Goal: Task Accomplishment & Management: Use online tool/utility

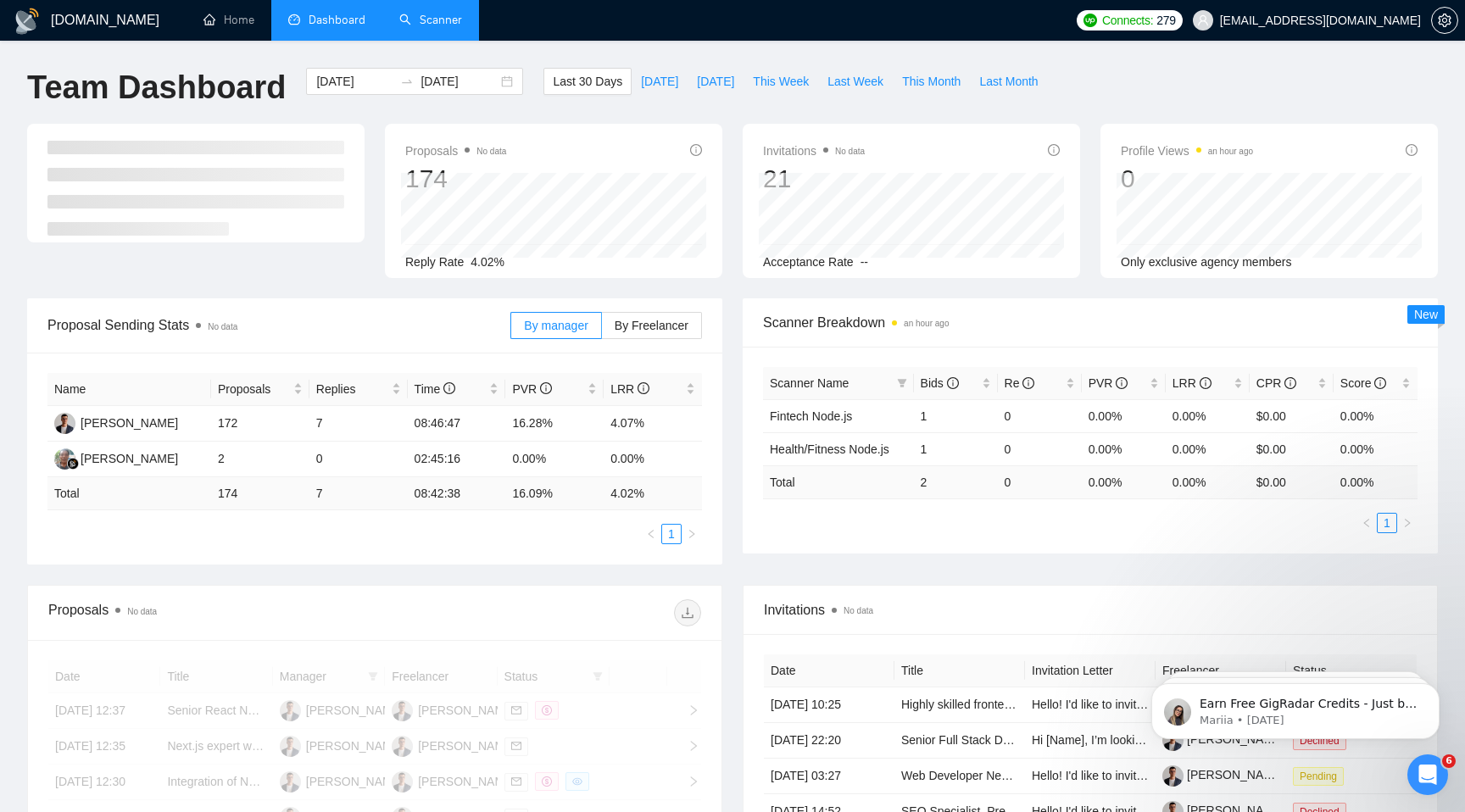
click at [434, 20] on link "Scanner" at bounding box center [431, 19] width 62 height 14
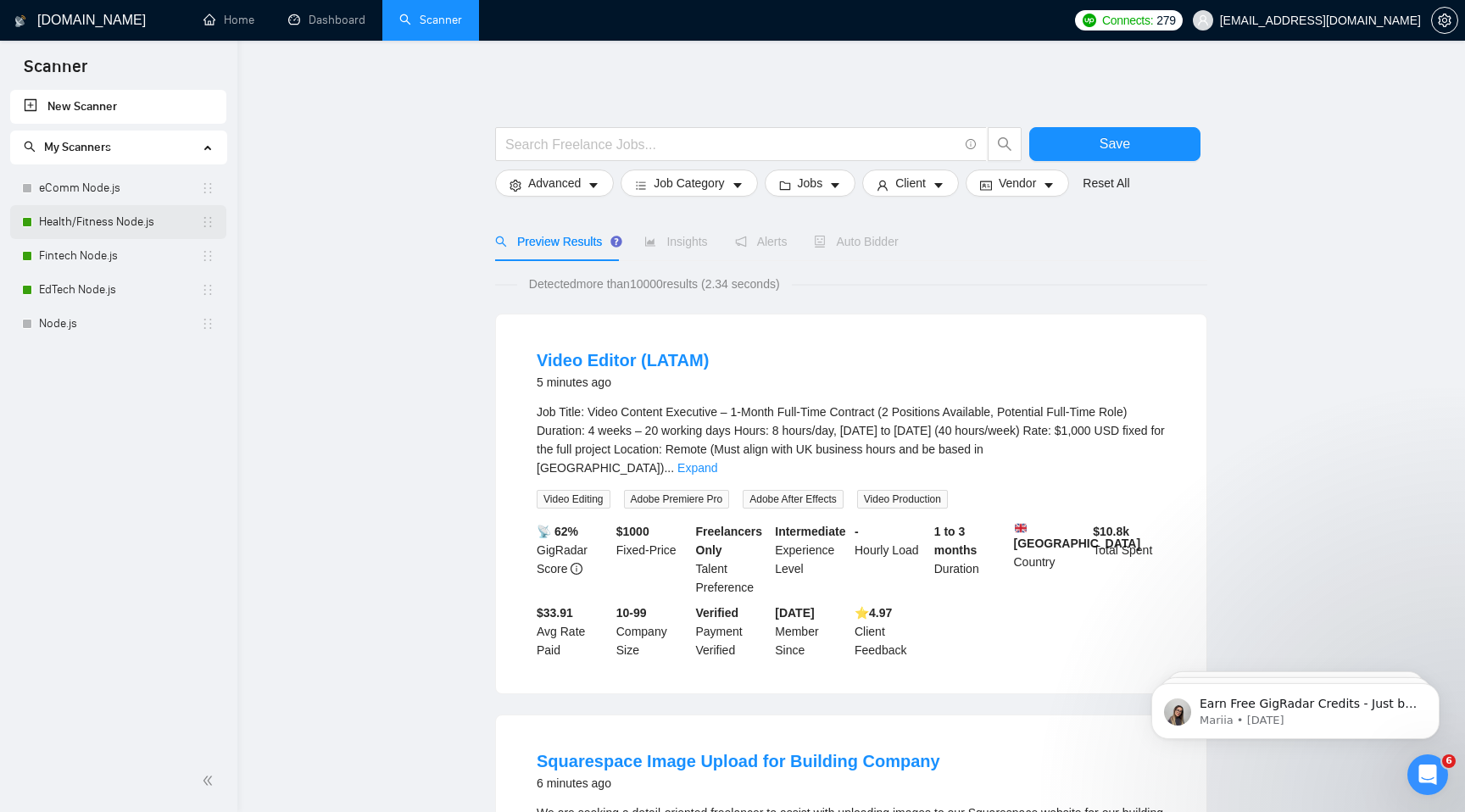
click at [89, 228] on link "Health/Fitness Node.js" at bounding box center [119, 222] width 162 height 34
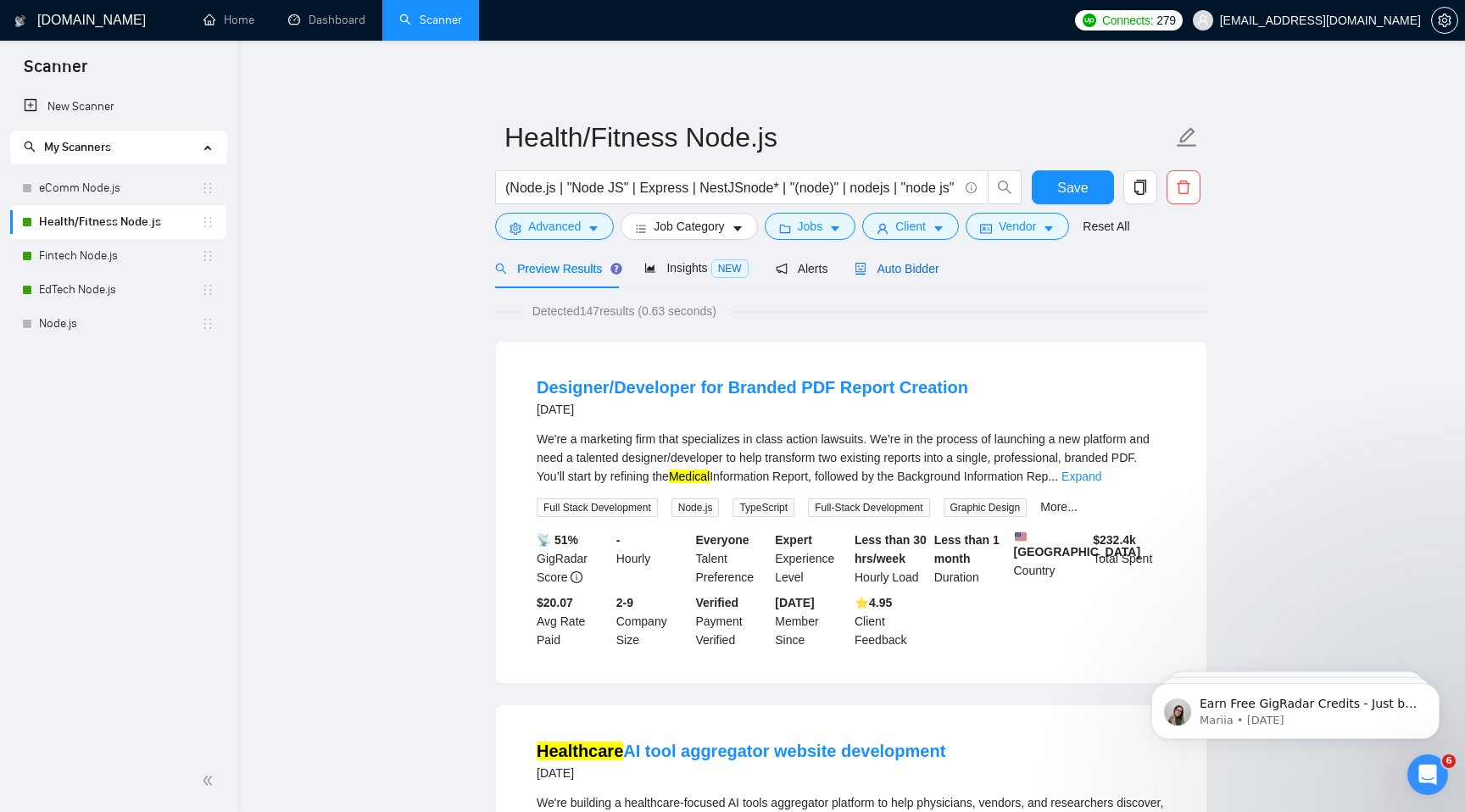
click at [910, 272] on span "Auto Bidder" at bounding box center [896, 269] width 84 height 13
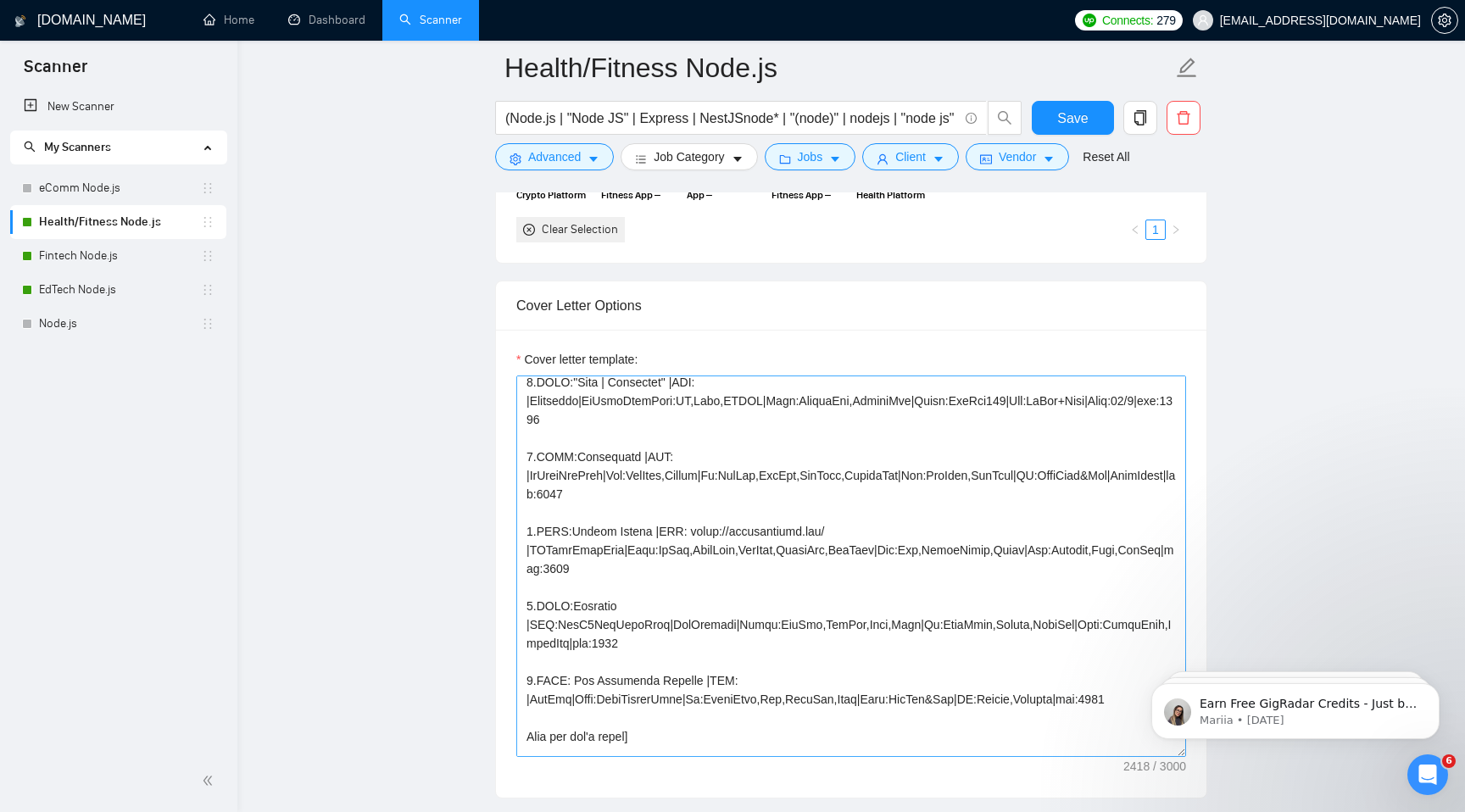
scroll to position [27, 0]
click at [741, 676] on textarea "Cover letter template:" at bounding box center [851, 566] width 670 height 381
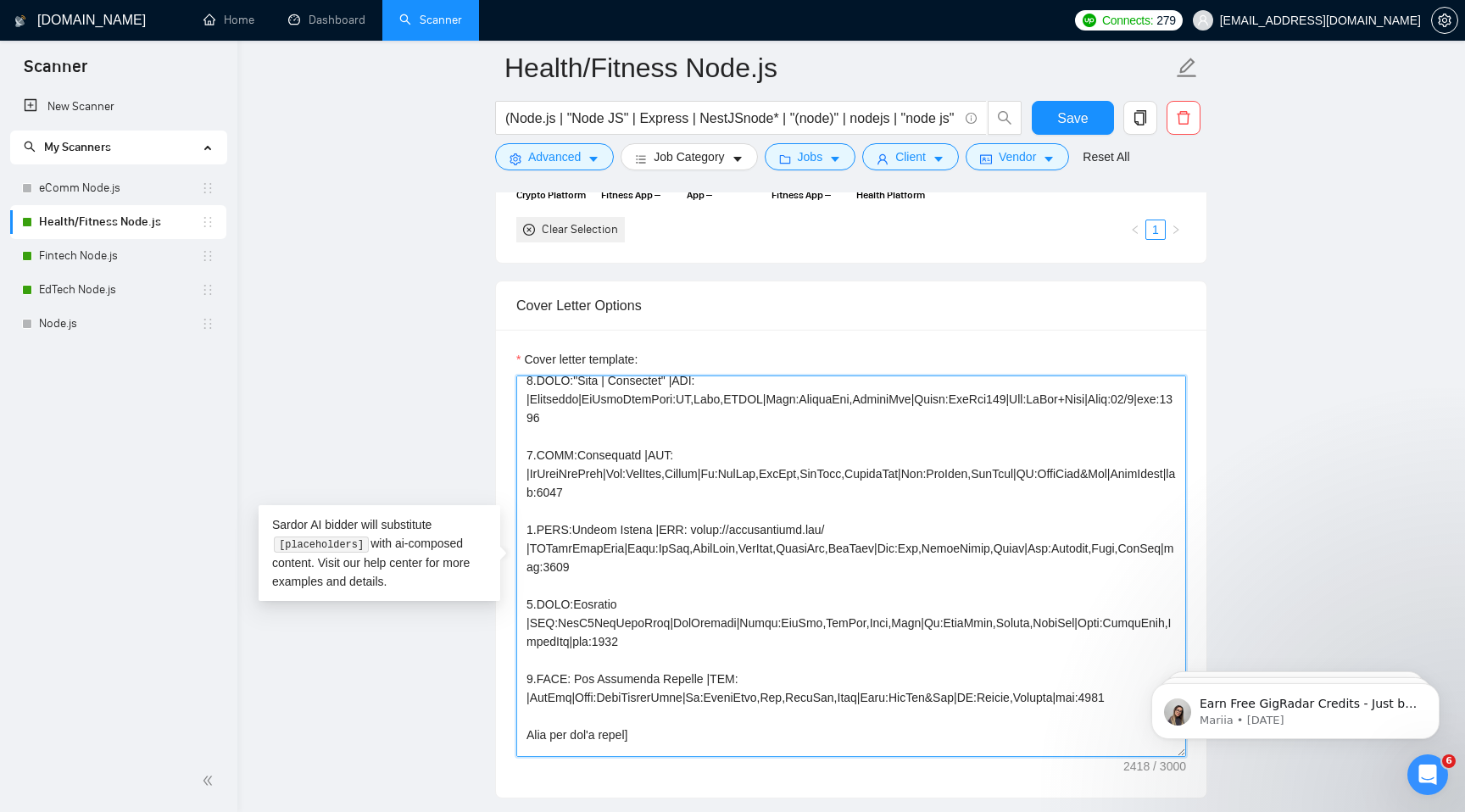
paste textarea "[URL][DOMAIN_NAME]"
click at [833, 532] on textarea "Cover letter template:" at bounding box center [851, 566] width 670 height 381
click at [527, 548] on textarea "Cover letter template:" at bounding box center [851, 566] width 670 height 381
click at [665, 459] on textarea "Cover letter template:" at bounding box center [851, 566] width 670 height 381
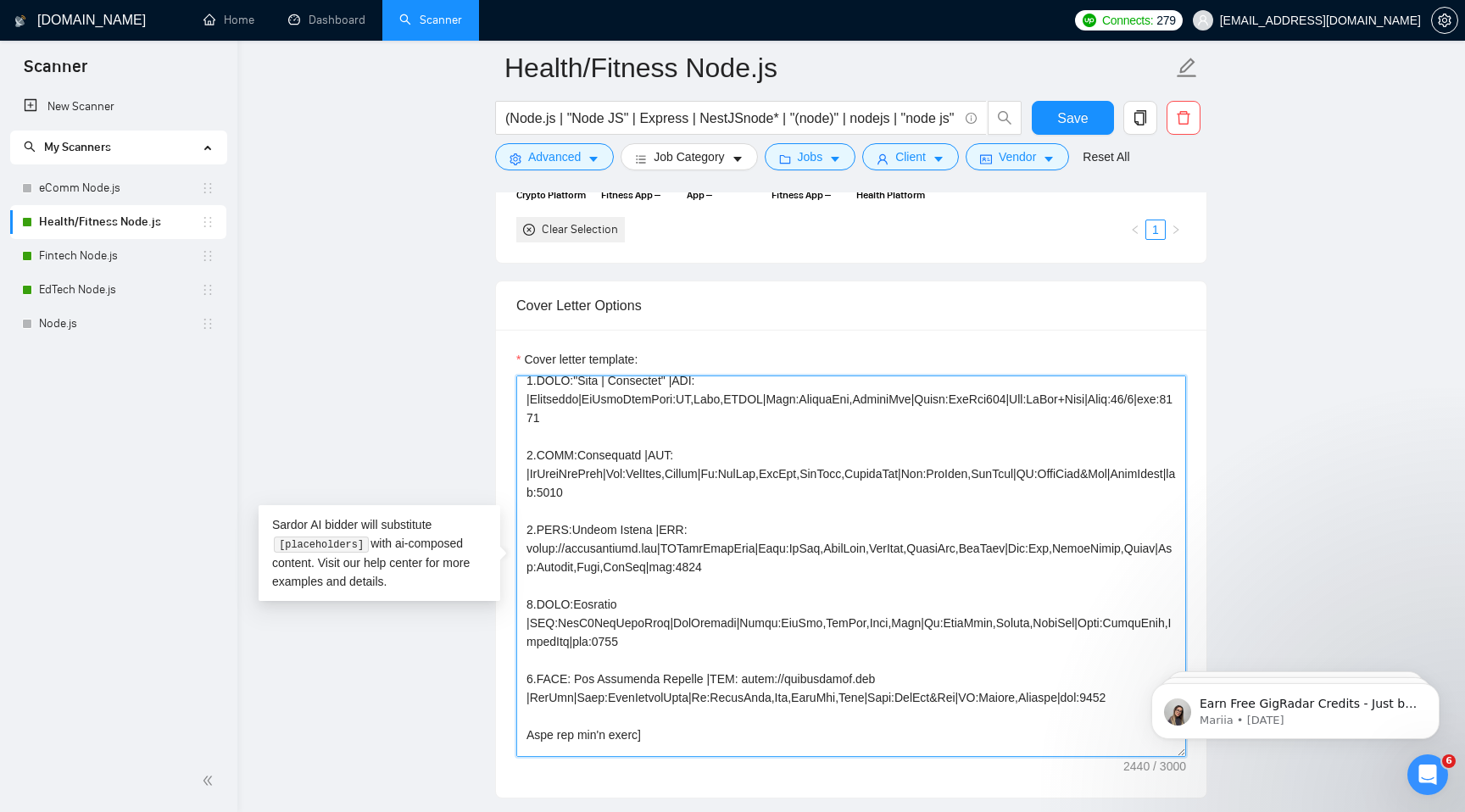
scroll to position [0, 0]
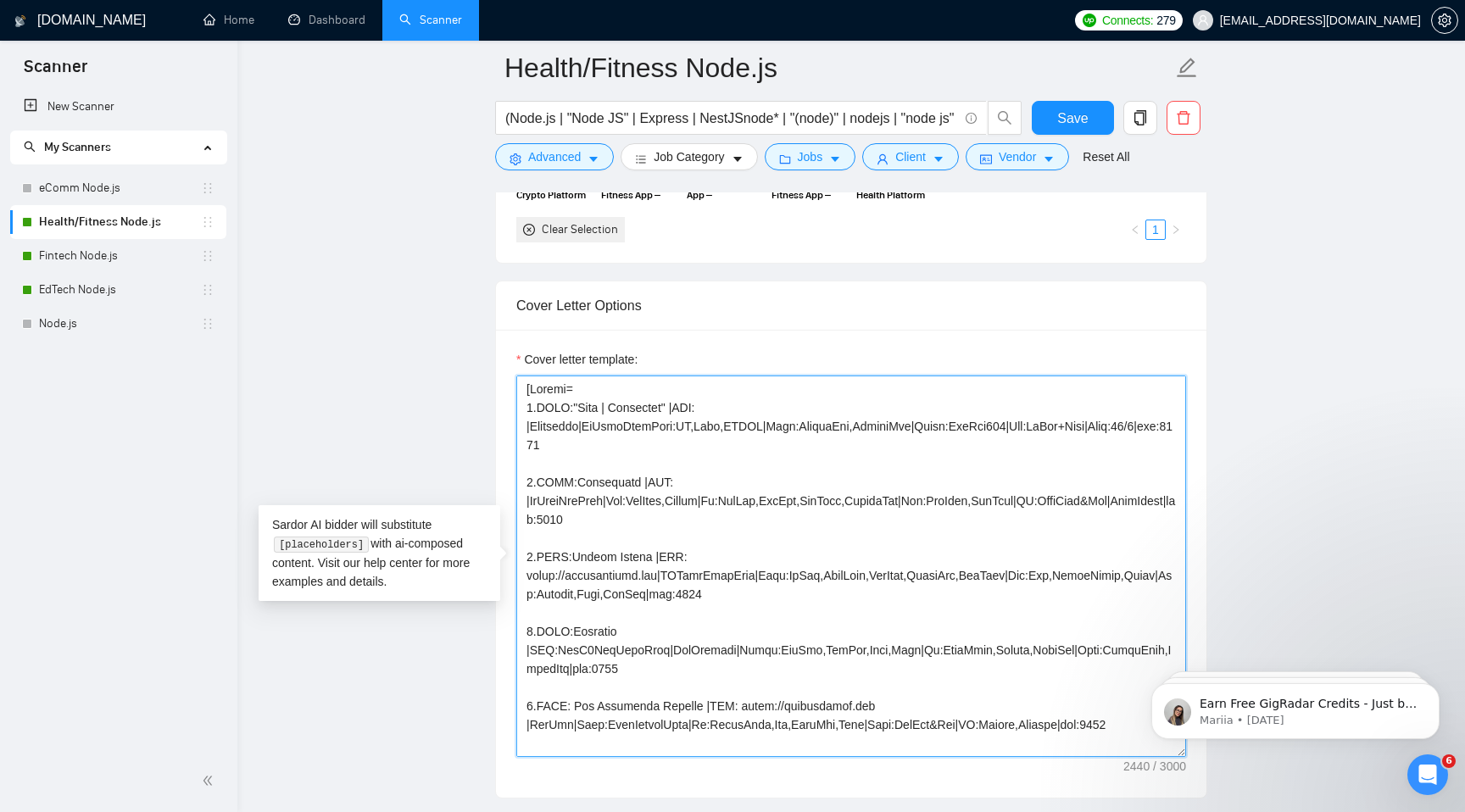
type textarea "[Loremi= 9.DOLO:"Sita | Consectet" |ADI: |Elitseddo|EiUsmoDtemPori:UT,Labo,ETDO…"
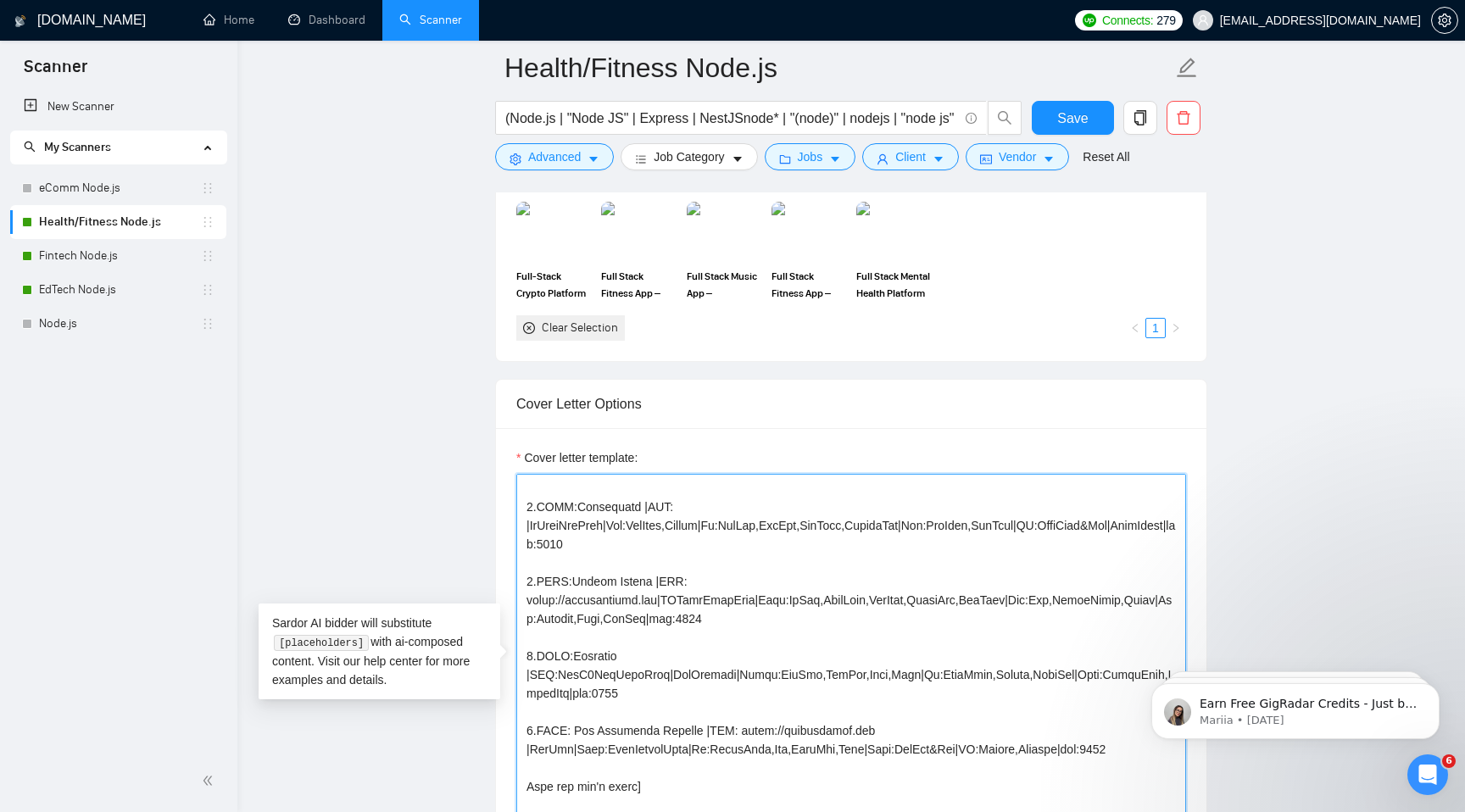
scroll to position [76, 0]
